Goal: Task Accomplishment & Management: Manage account settings

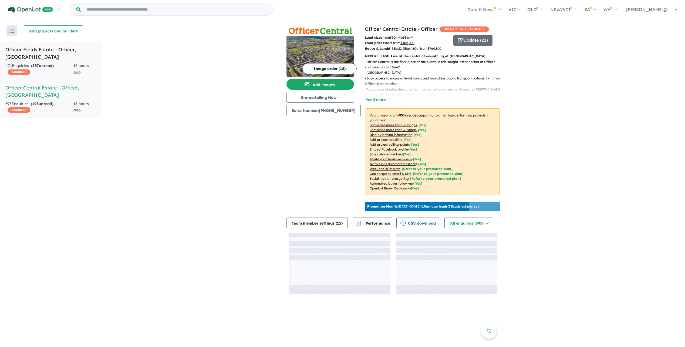
click at [72, 68] on div "471 Enquir ies ( 337 unread) CASHBACK" at bounding box center [39, 69] width 68 height 13
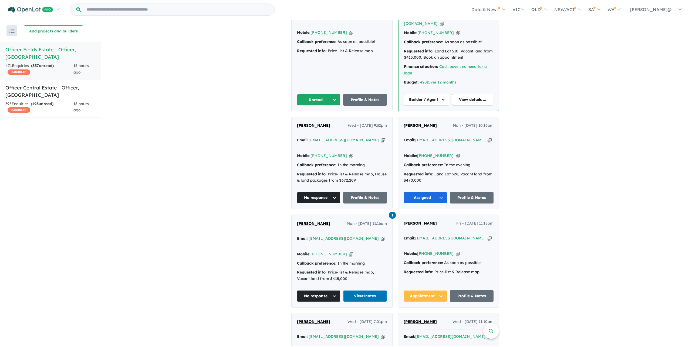
scroll to position [237, 0]
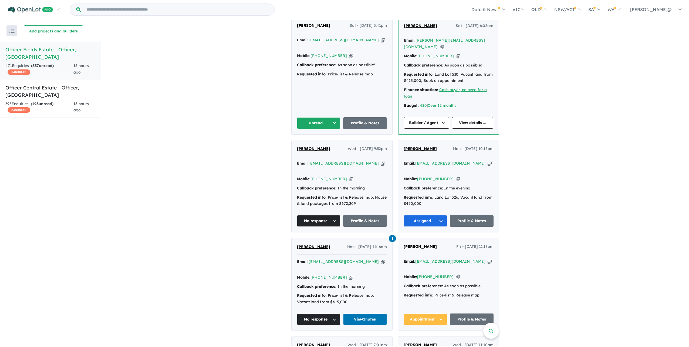
click at [347, 59] on div "Mobile: +61 452 594 136 Copied!" at bounding box center [342, 56] width 90 height 6
click at [351, 59] on icon "button" at bounding box center [351, 56] width 4 height 6
click at [343, 129] on link "Profile & Notes" at bounding box center [365, 123] width 44 height 12
click at [318, 129] on button "Unread" at bounding box center [319, 123] width 44 height 12
click at [340, 114] on button "No response" at bounding box center [320, 108] width 47 height 12
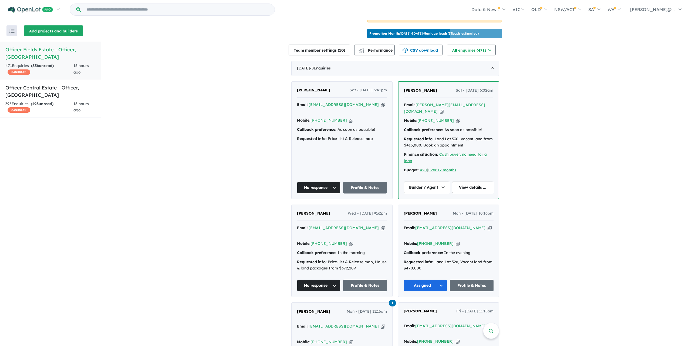
scroll to position [156, 0]
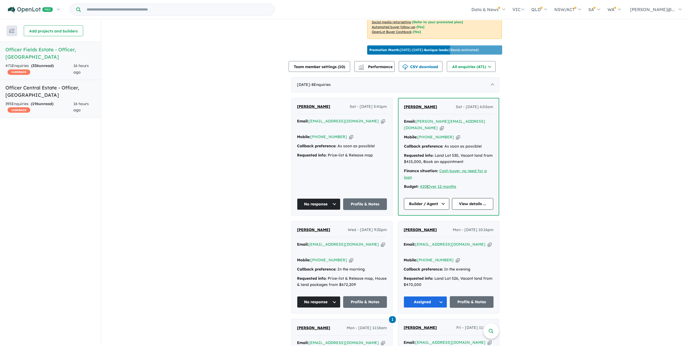
click at [52, 101] on div "395 Enquir ies ( 196 unread) CASHBACK" at bounding box center [39, 107] width 68 height 13
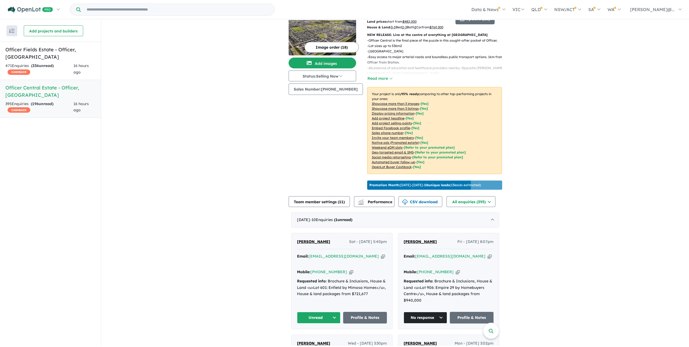
scroll to position [210, 0]
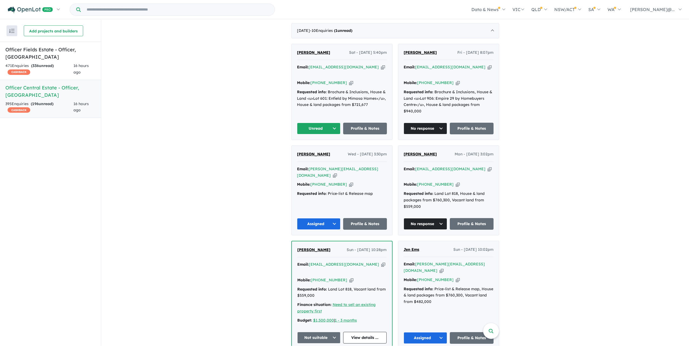
click at [329, 134] on button "Unread" at bounding box center [319, 129] width 44 height 12
click at [331, 120] on button "No response" at bounding box center [320, 114] width 47 height 12
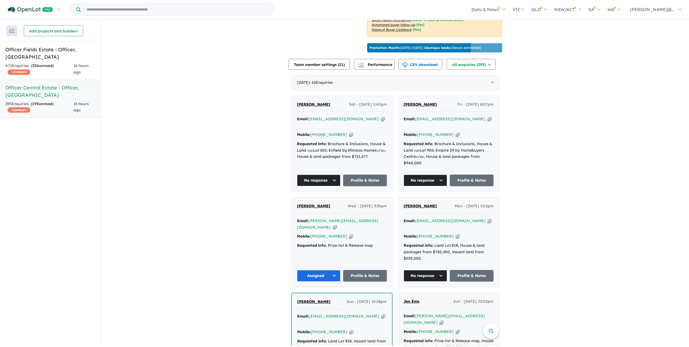
scroll to position [156, 0]
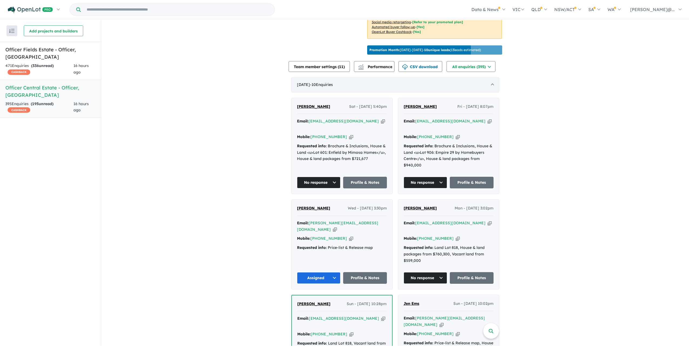
click at [393, 92] on div "October 2025 - 10 Enquir ies ( 0 unread)" at bounding box center [395, 84] width 208 height 15
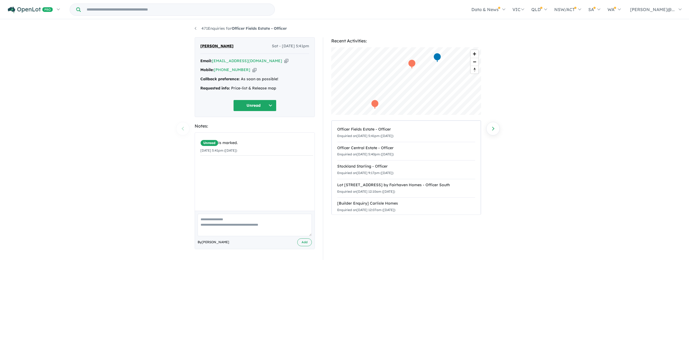
click at [254, 111] on button "Unread" at bounding box center [254, 106] width 43 height 12
click at [253, 276] on button "No response" at bounding box center [257, 270] width 47 height 12
click at [196, 30] on link "471 Enquiries for Officer Fields Estate - Officer" at bounding box center [241, 28] width 92 height 5
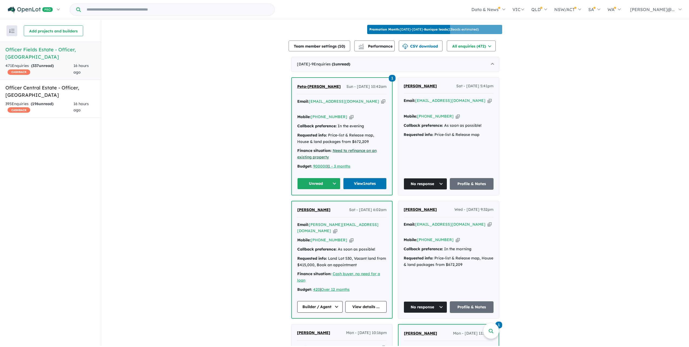
scroll to position [189, 0]
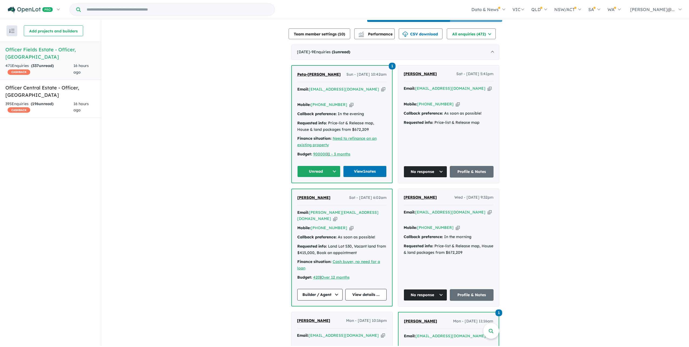
click at [318, 77] on span "Peta-[PERSON_NAME]" at bounding box center [318, 74] width 43 height 5
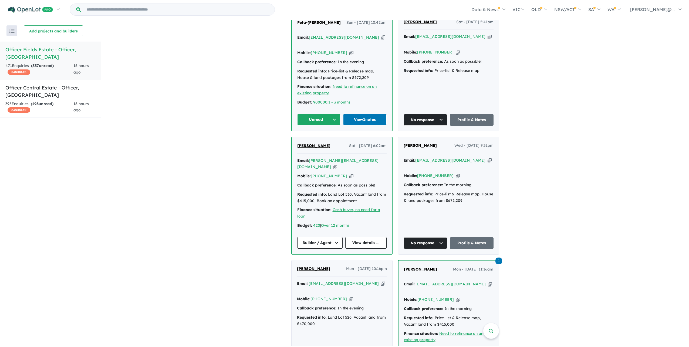
scroll to position [243, 0]
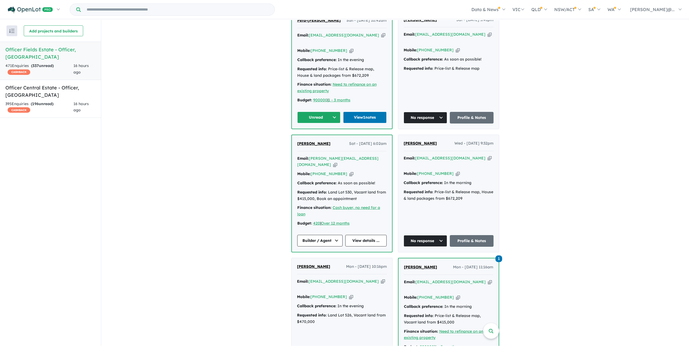
click at [322, 123] on button "Unread" at bounding box center [318, 118] width 43 height 12
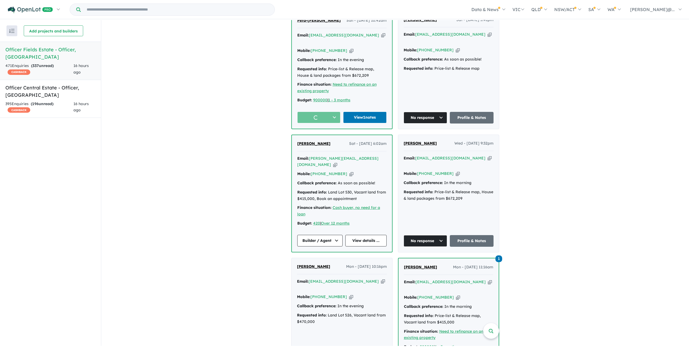
click at [63, 114] on div "Recent enquiries first Most unread enquiries first Most enquiries first By name…" at bounding box center [50, 183] width 101 height 326
click at [65, 109] on link "Officer Central Estate - Officer , VIC 395 Enquir ies ( 196 unread) CASHBACK 16…" at bounding box center [50, 99] width 101 height 38
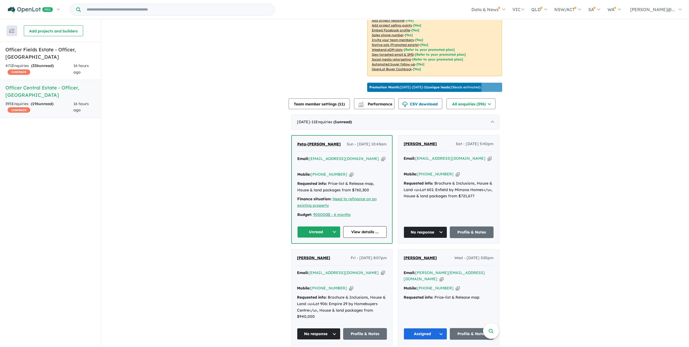
scroll to position [237, 0]
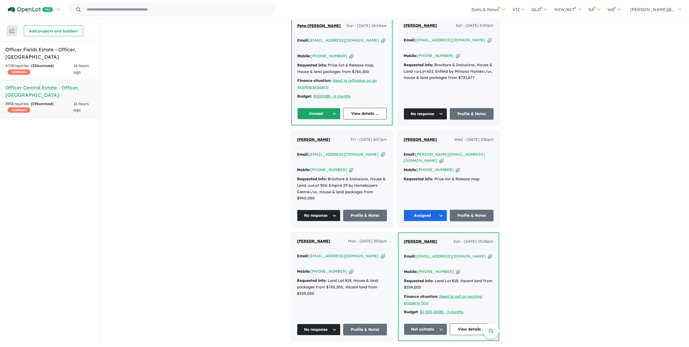
click at [322, 119] on button "Unread" at bounding box center [318, 114] width 43 height 12
click at [36, 63] on div "471 Enquir ies ( 336 unread) CASHBACK" at bounding box center [39, 69] width 68 height 13
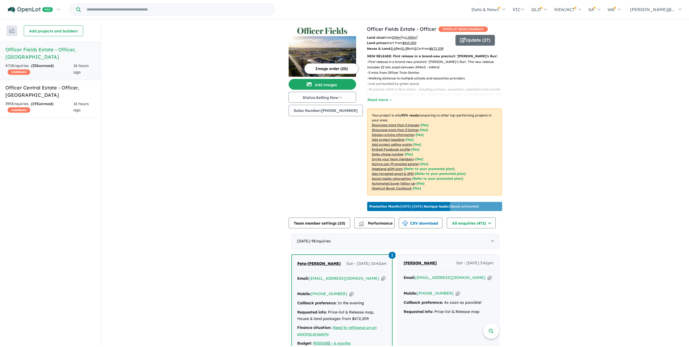
click at [369, 103] on button "Read more" at bounding box center [379, 100] width 25 height 6
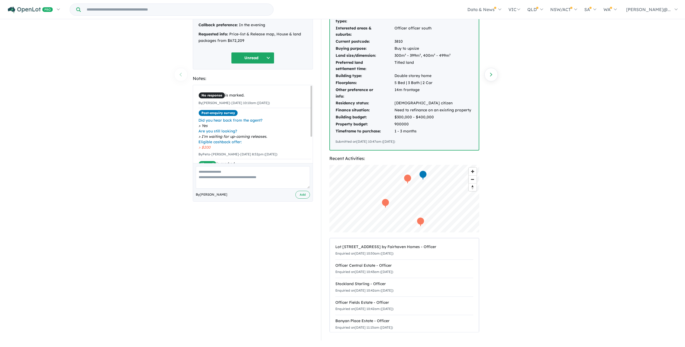
click at [260, 64] on button "Unread" at bounding box center [252, 58] width 43 height 12
click at [316, 100] on div "Peta-Jane Saly Sun - 12/10/2025, 10:42am Email: petajanesaly@gmail.com Copied! …" at bounding box center [253, 161] width 128 height 357
